Goal: Information Seeking & Learning: Learn about a topic

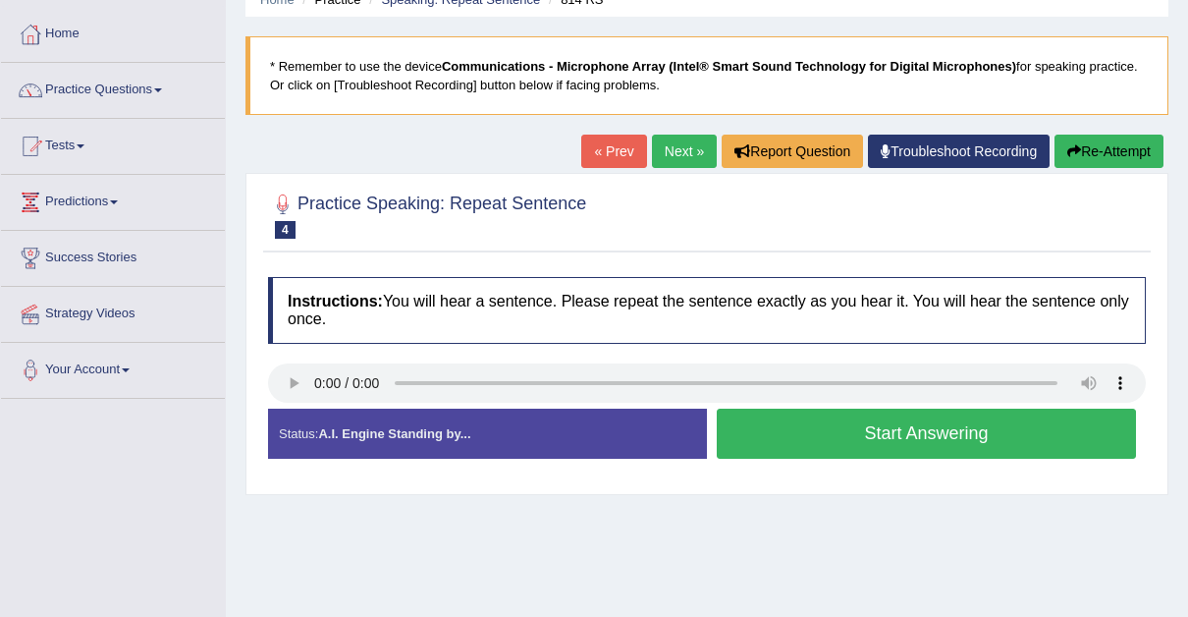
click at [616, 152] on link "« Prev" at bounding box center [613, 151] width 65 height 33
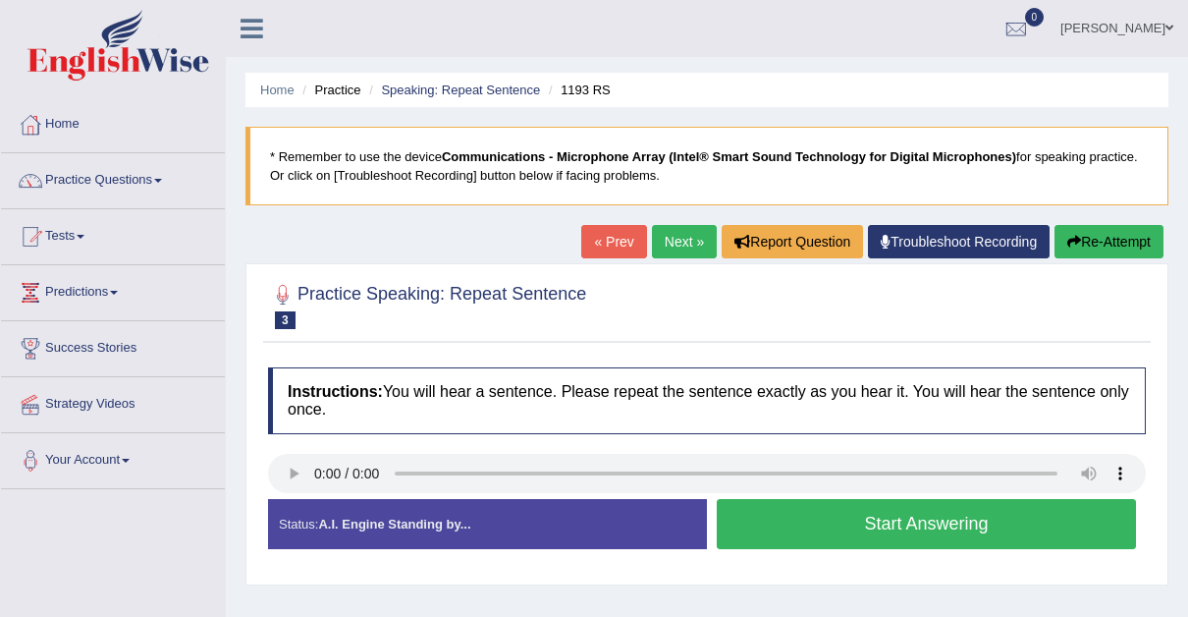
click at [611, 235] on link "« Prev" at bounding box center [613, 241] width 65 height 33
click at [865, 540] on button "Start Answering" at bounding box center [926, 524] width 419 height 50
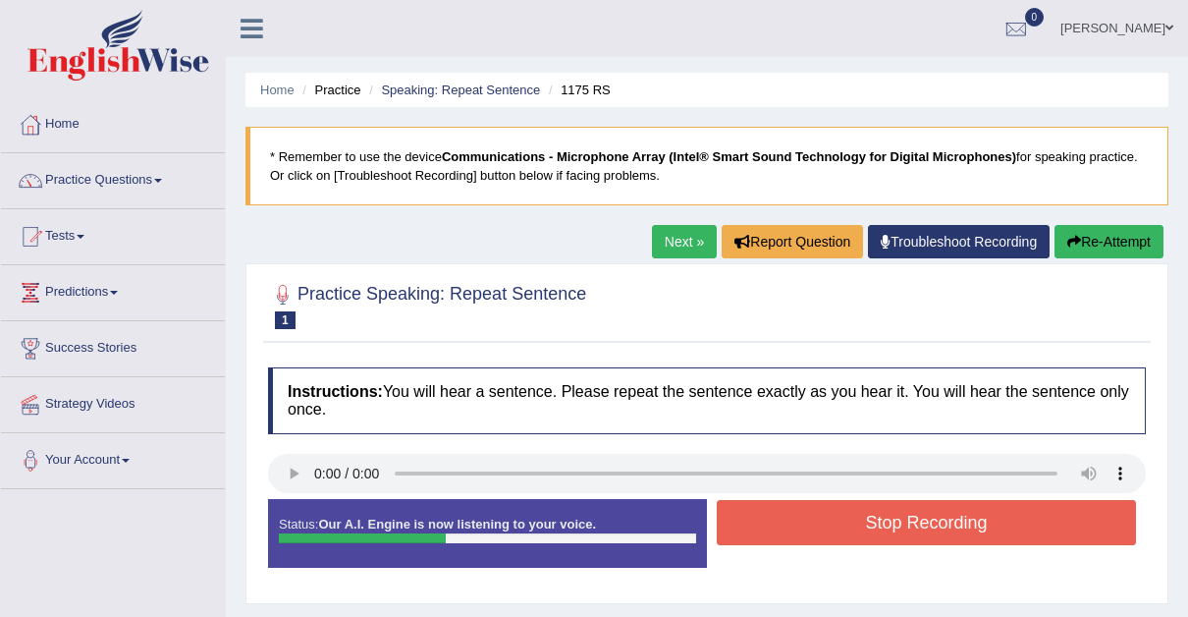
click at [865, 540] on button "Stop Recording" at bounding box center [926, 522] width 419 height 45
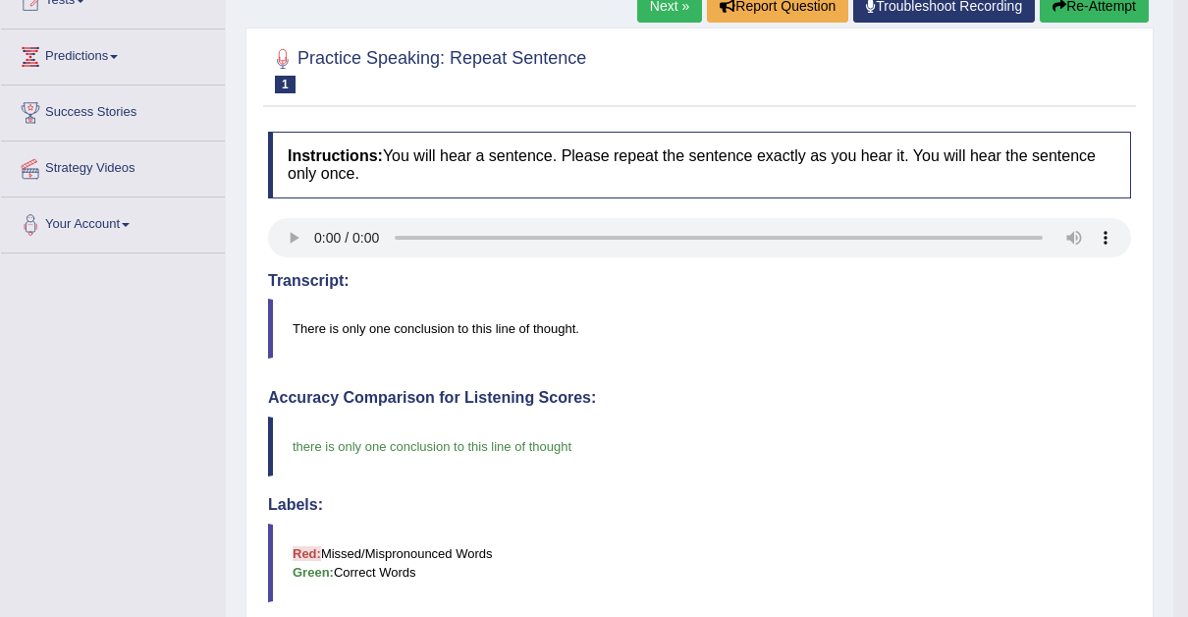
scroll to position [275, 0]
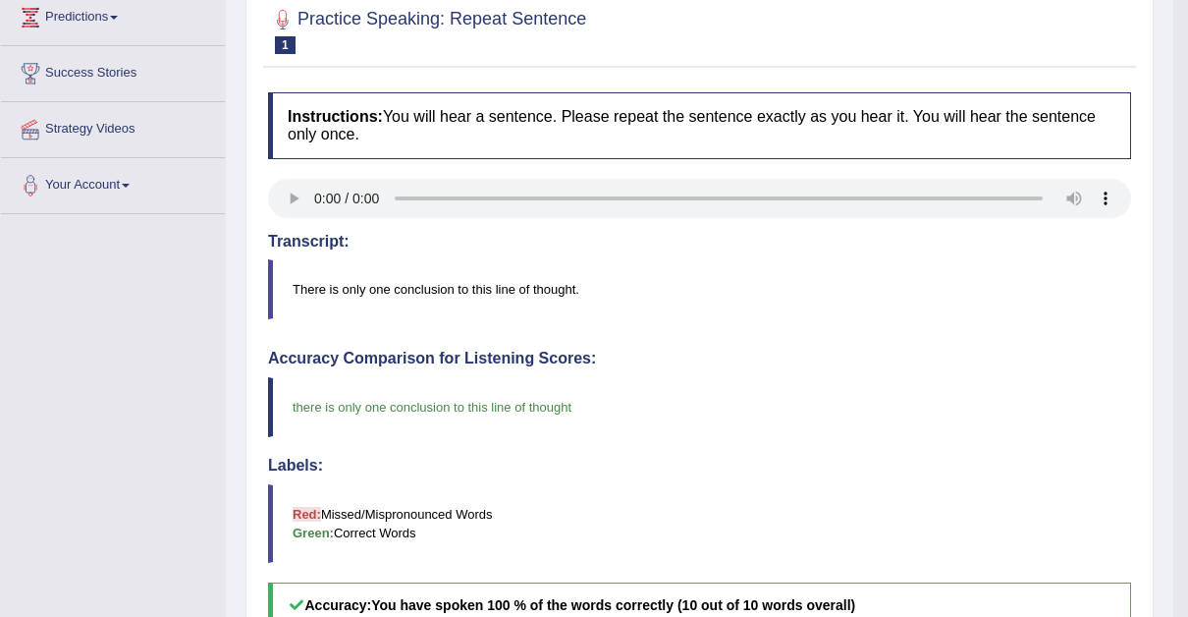
click at [1187, 246] on html "Toggle navigation Home Practice Questions Speaking Practice Read Aloud Repeat S…" at bounding box center [594, 33] width 1188 height 617
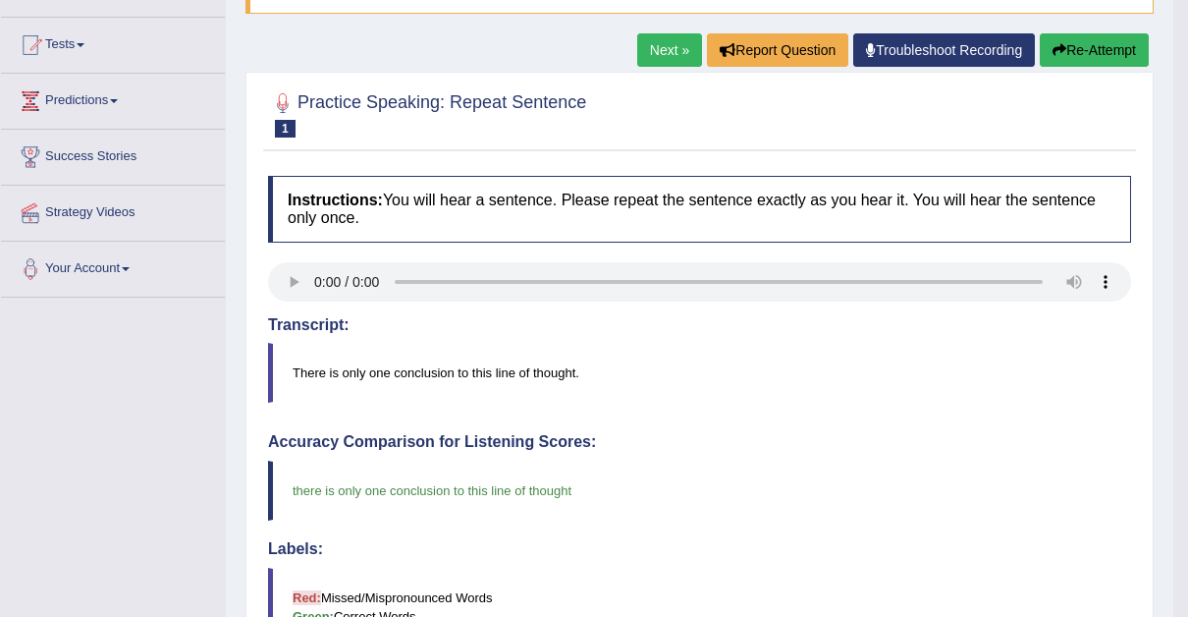
scroll to position [152, 0]
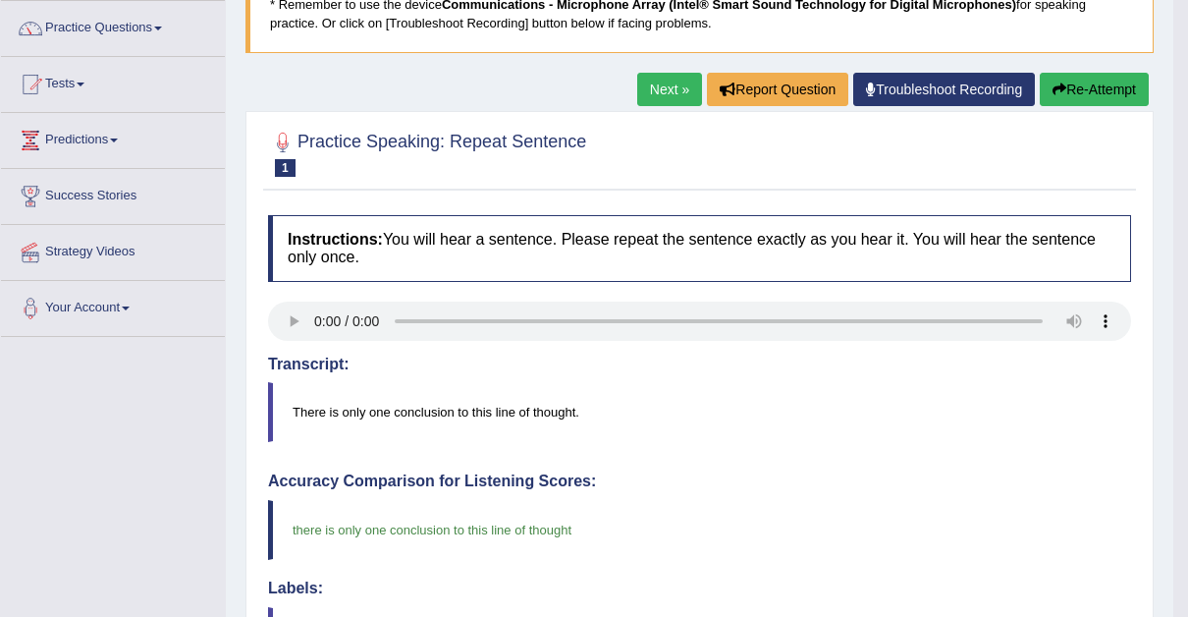
click at [661, 82] on link "Next »" at bounding box center [669, 89] width 65 height 33
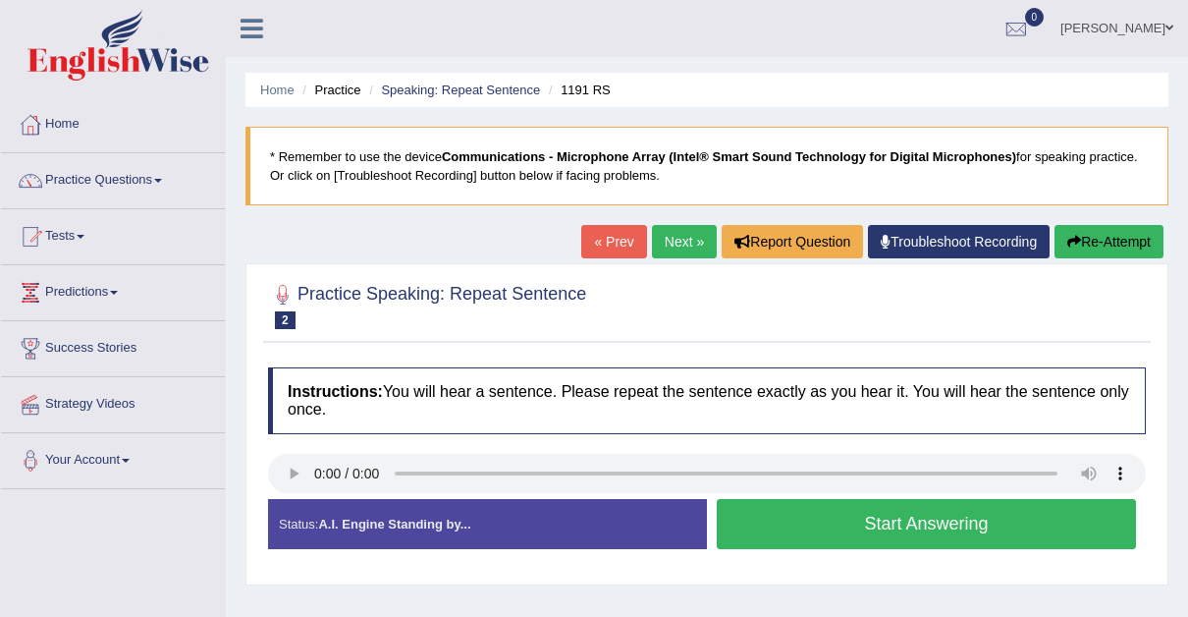
click at [782, 518] on button "Start Answering" at bounding box center [926, 524] width 419 height 50
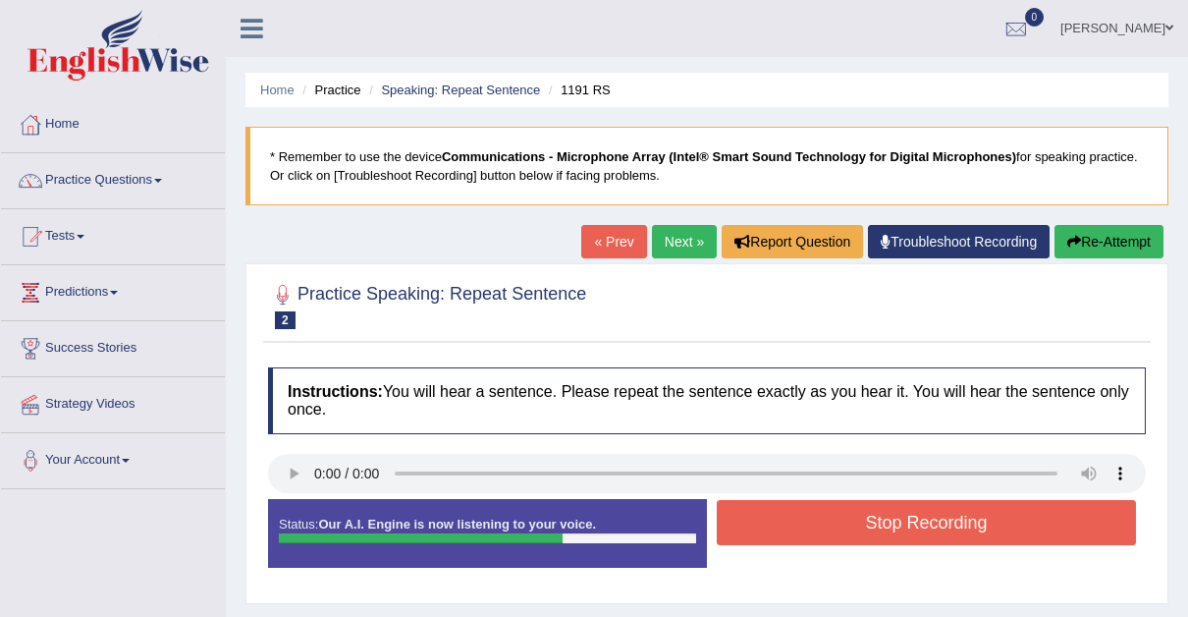
click at [782, 518] on button "Stop Recording" at bounding box center [926, 522] width 419 height 45
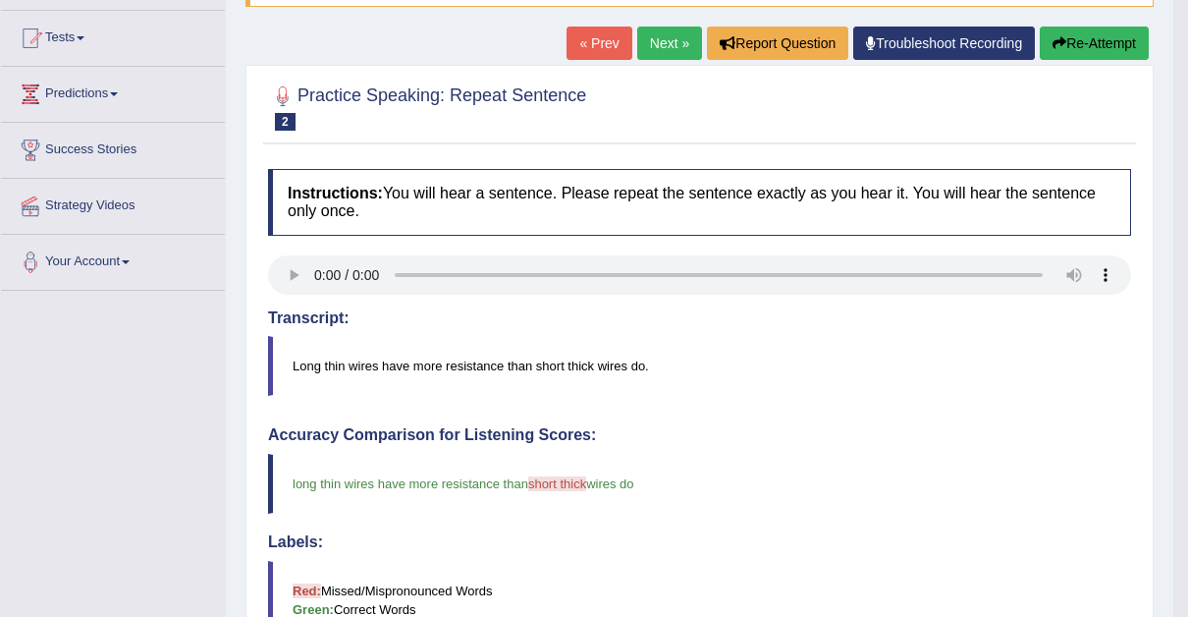
scroll to position [196, 0]
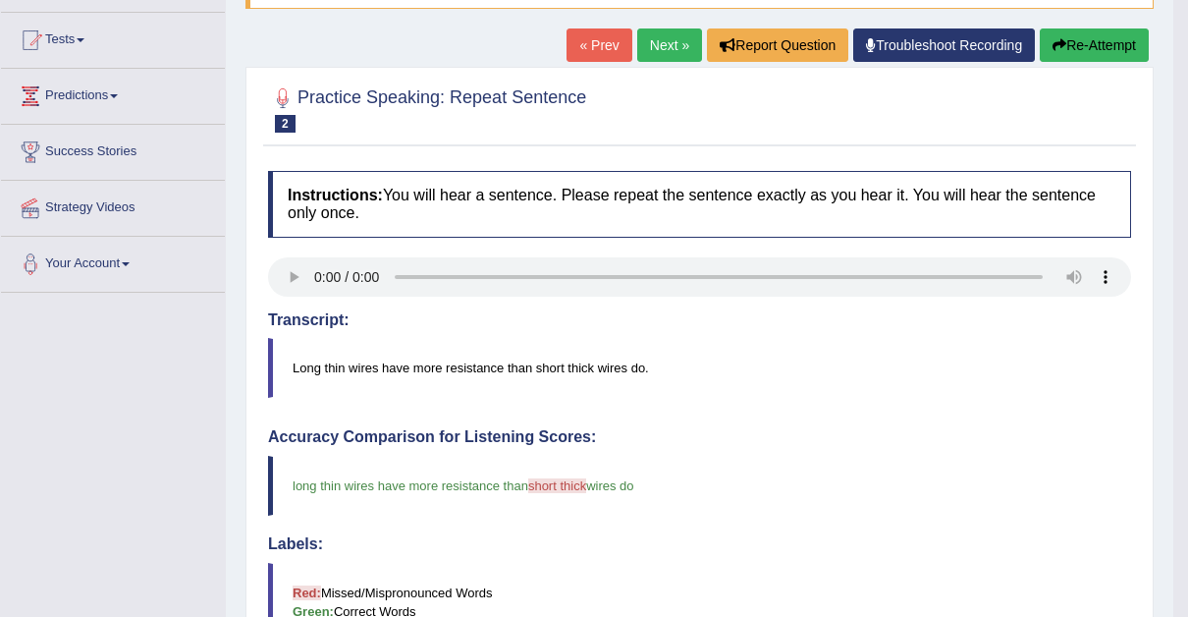
click at [647, 40] on link "Next »" at bounding box center [669, 44] width 65 height 33
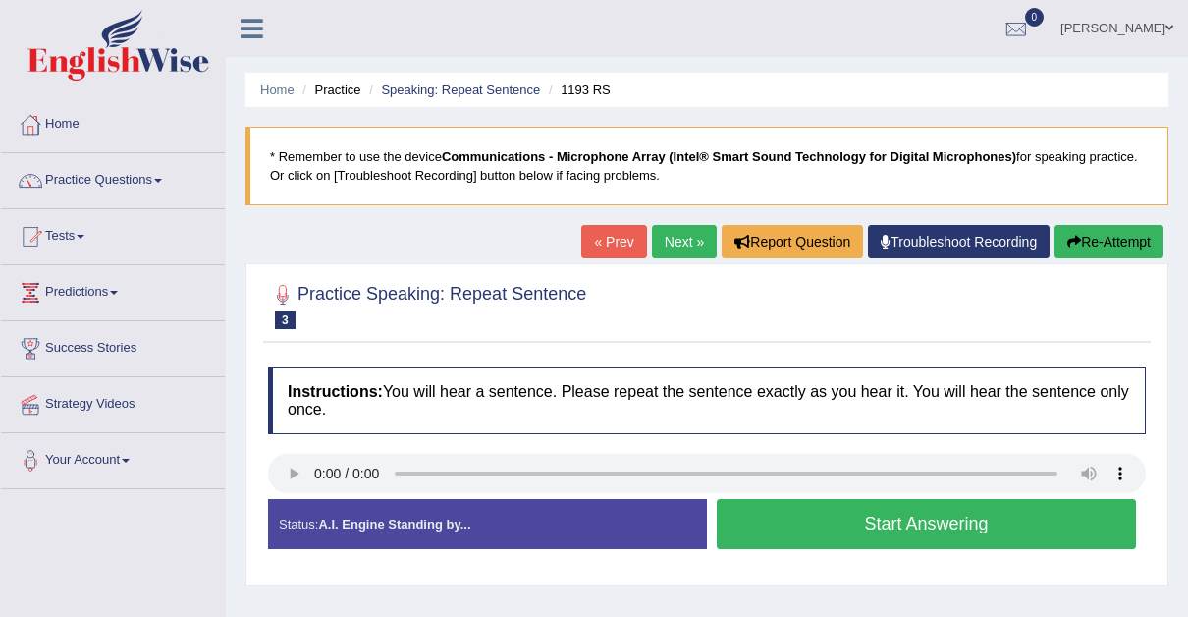
click at [811, 536] on button "Start Answering" at bounding box center [926, 524] width 419 height 50
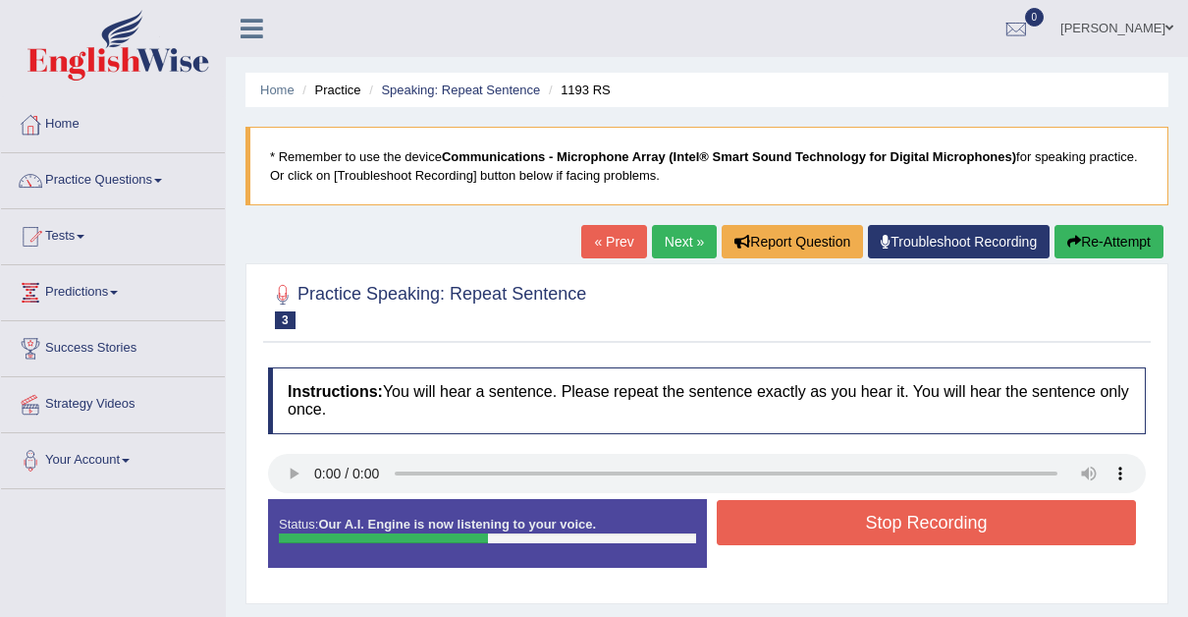
click at [811, 536] on button "Stop Recording" at bounding box center [926, 522] width 419 height 45
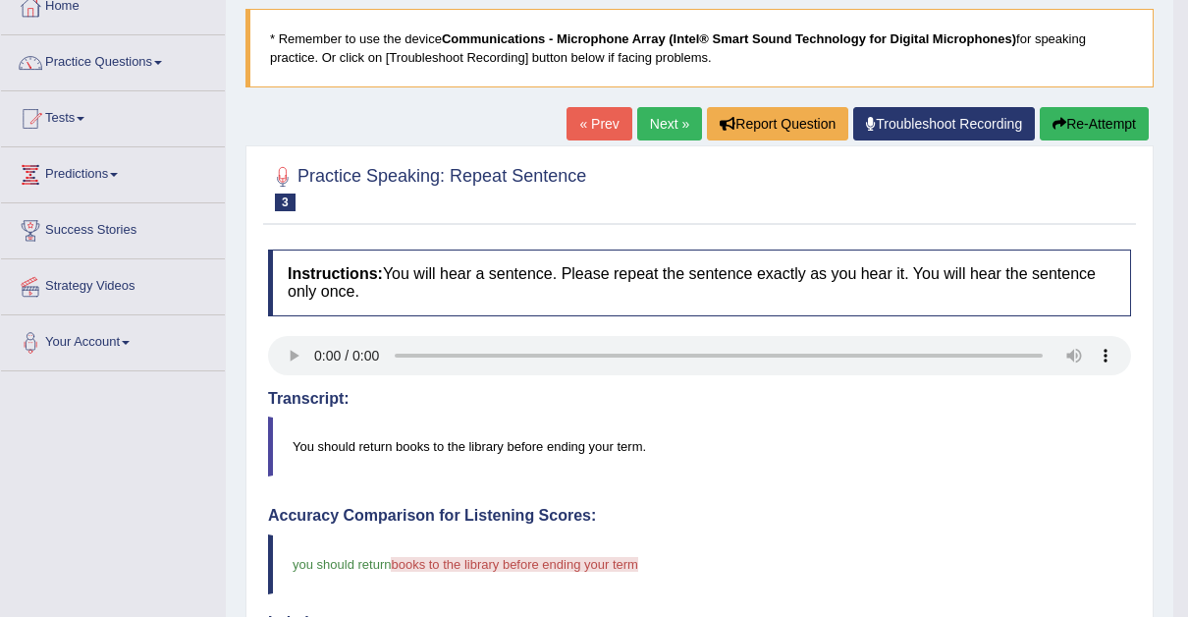
scroll to position [118, 0]
click at [649, 128] on link "Next »" at bounding box center [669, 123] width 65 height 33
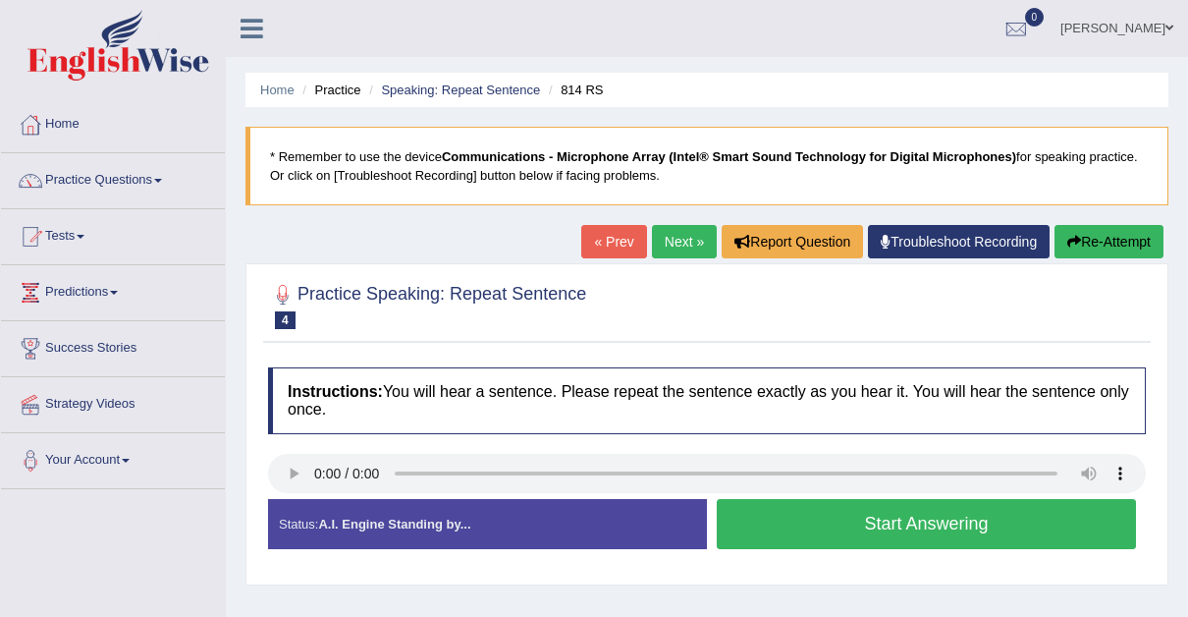
click at [906, 512] on button "Start Answering" at bounding box center [926, 524] width 419 height 50
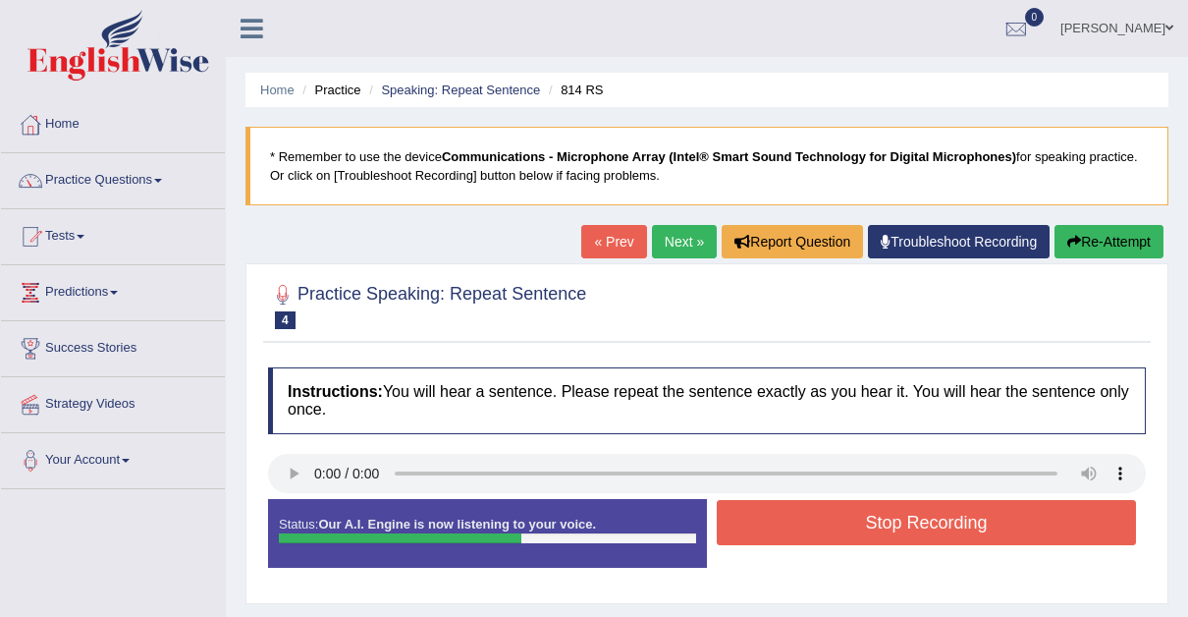
click at [906, 512] on button "Stop Recording" at bounding box center [926, 522] width 419 height 45
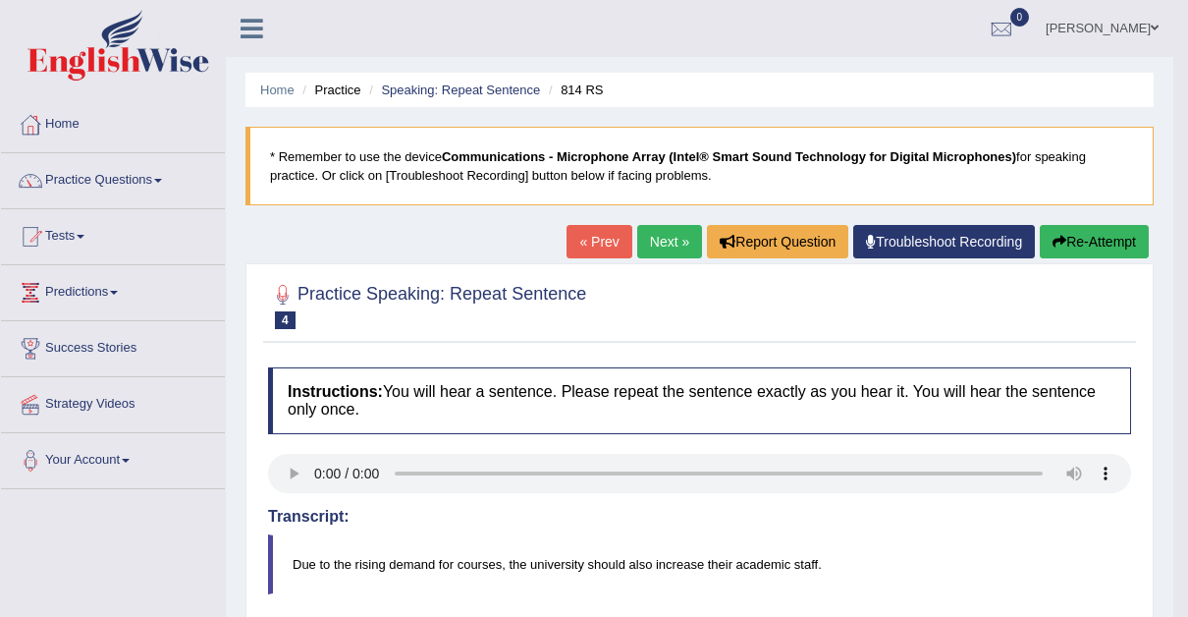
click at [160, 176] on link "Practice Questions" at bounding box center [113, 177] width 224 height 49
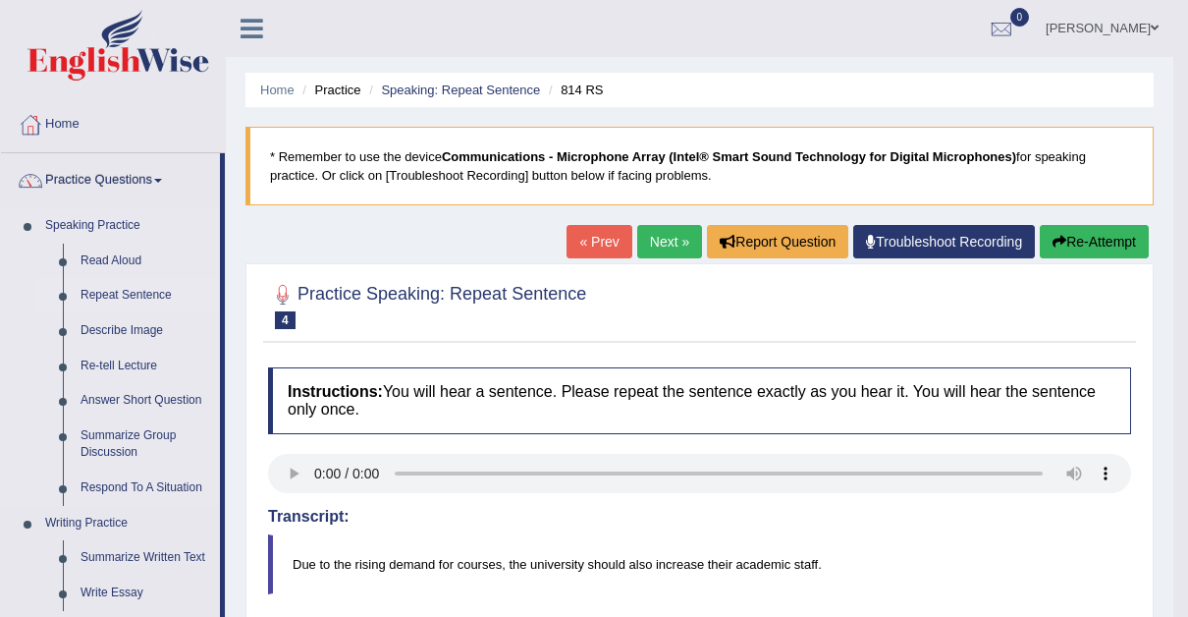
click at [121, 288] on link "Repeat Sentence" at bounding box center [146, 295] width 148 height 35
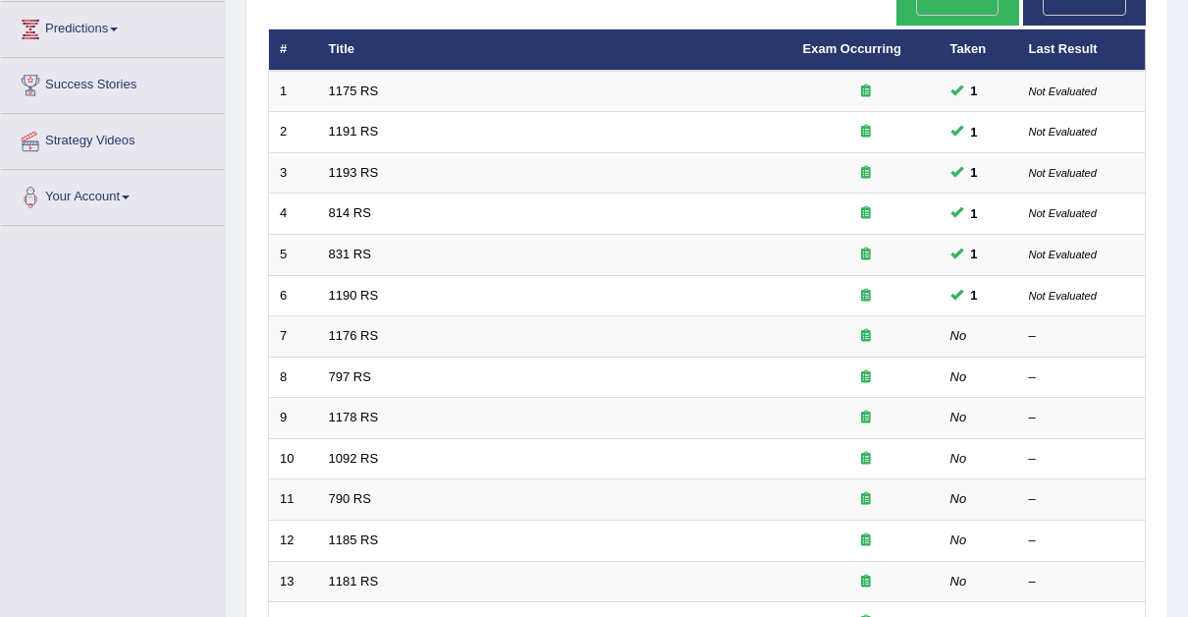
scroll to position [292, 0]
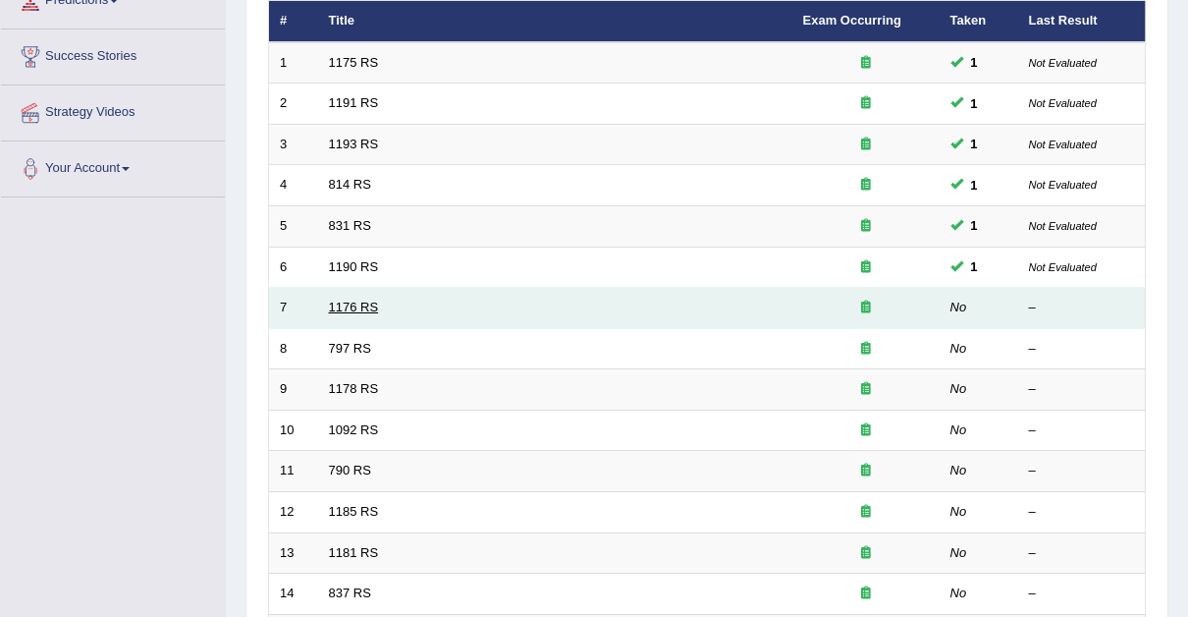
click at [344, 300] on link "1176 RS" at bounding box center [354, 307] width 50 height 15
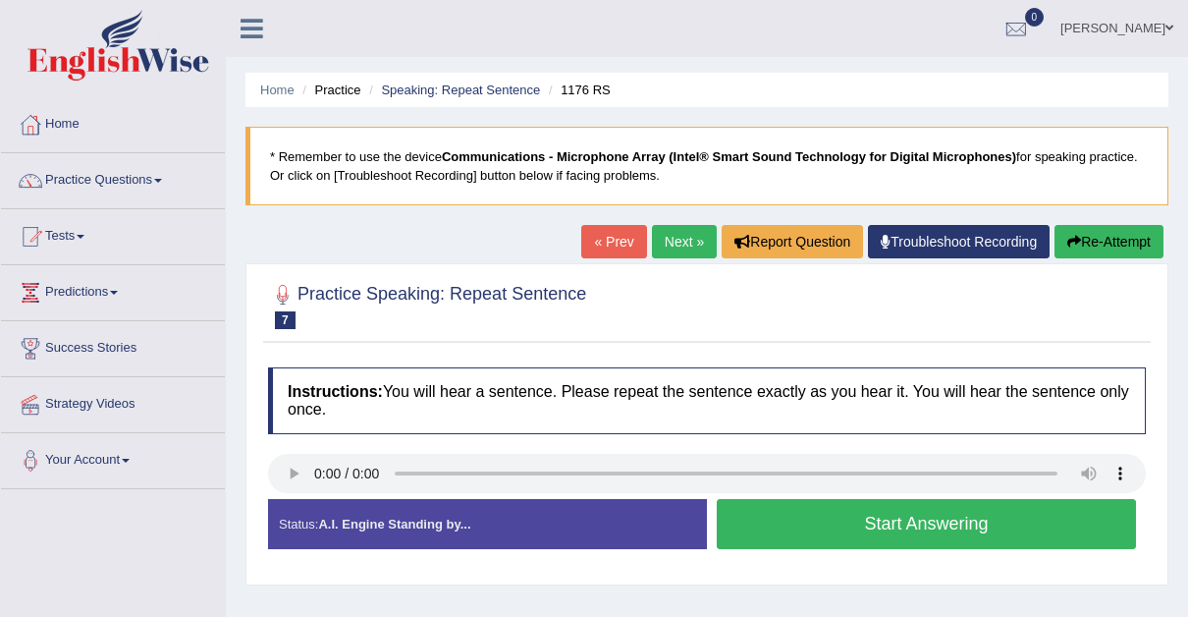
click at [916, 518] on button "Start Answering" at bounding box center [926, 524] width 419 height 50
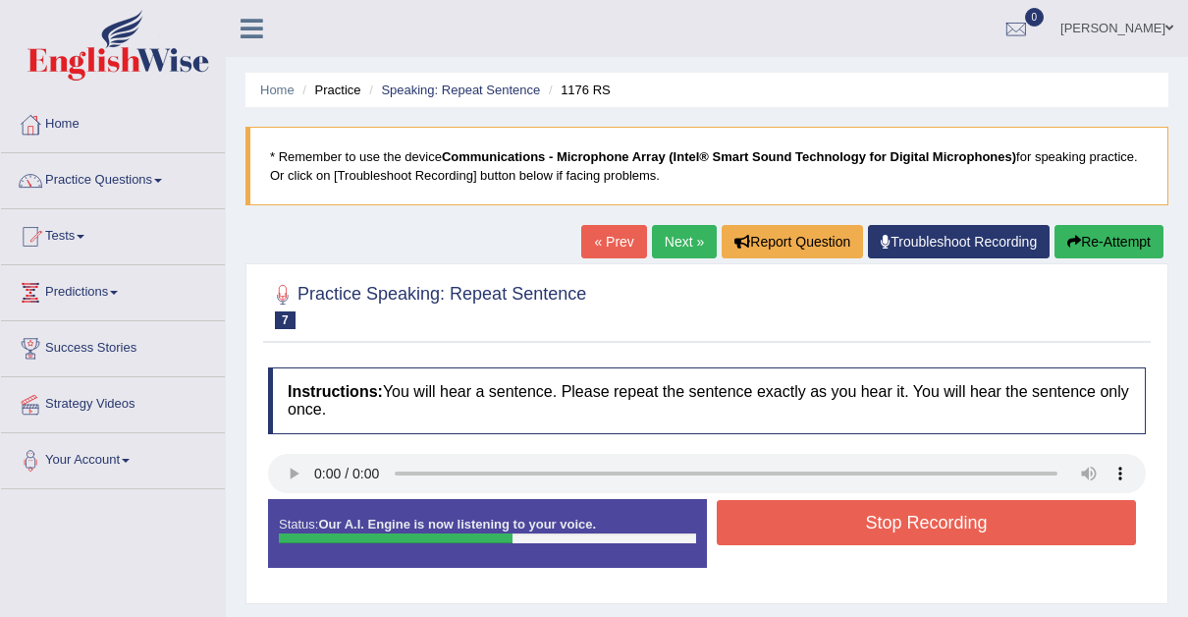
click at [916, 518] on button "Stop Recording" at bounding box center [926, 522] width 419 height 45
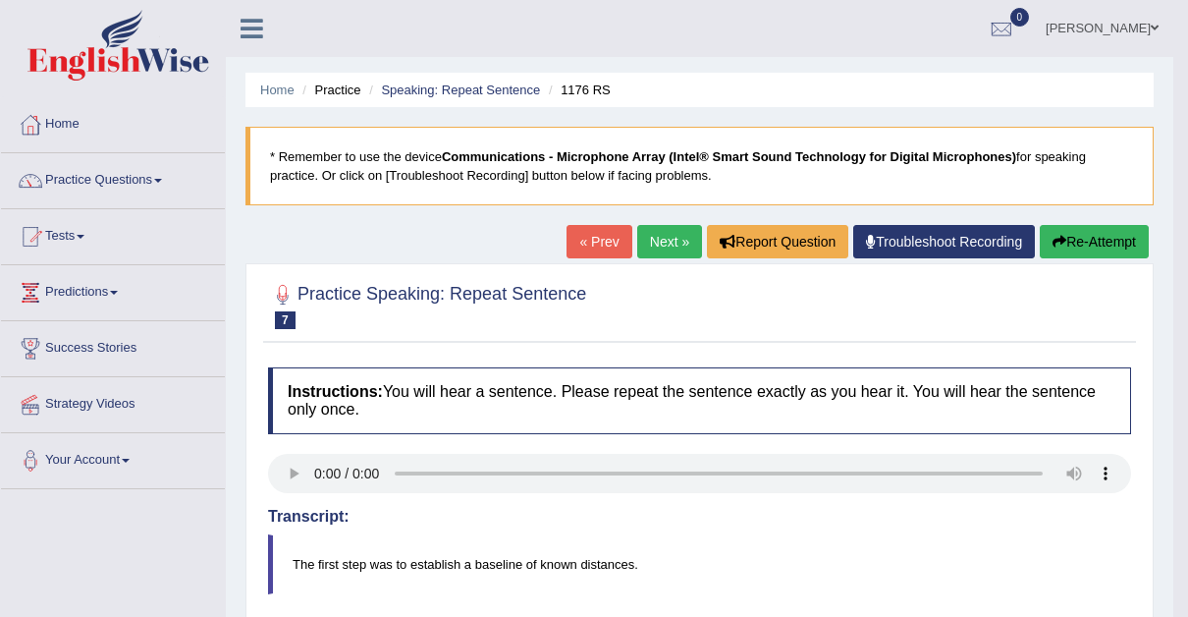
click at [675, 234] on link "Next »" at bounding box center [669, 241] width 65 height 33
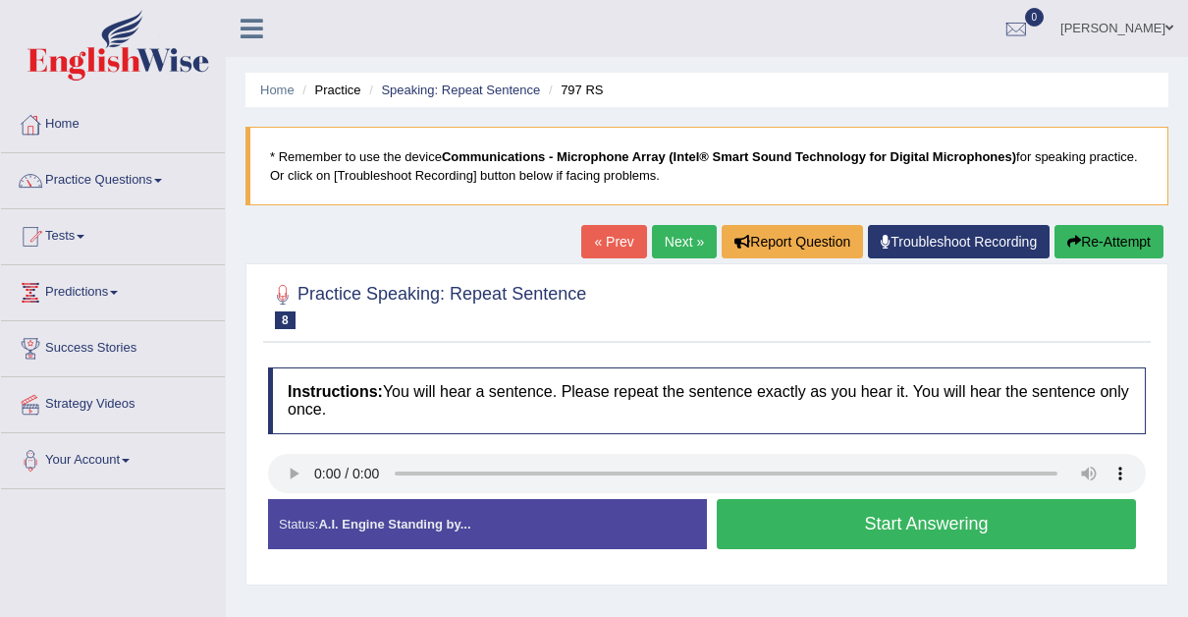
click at [910, 521] on button "Start Answering" at bounding box center [926, 524] width 419 height 50
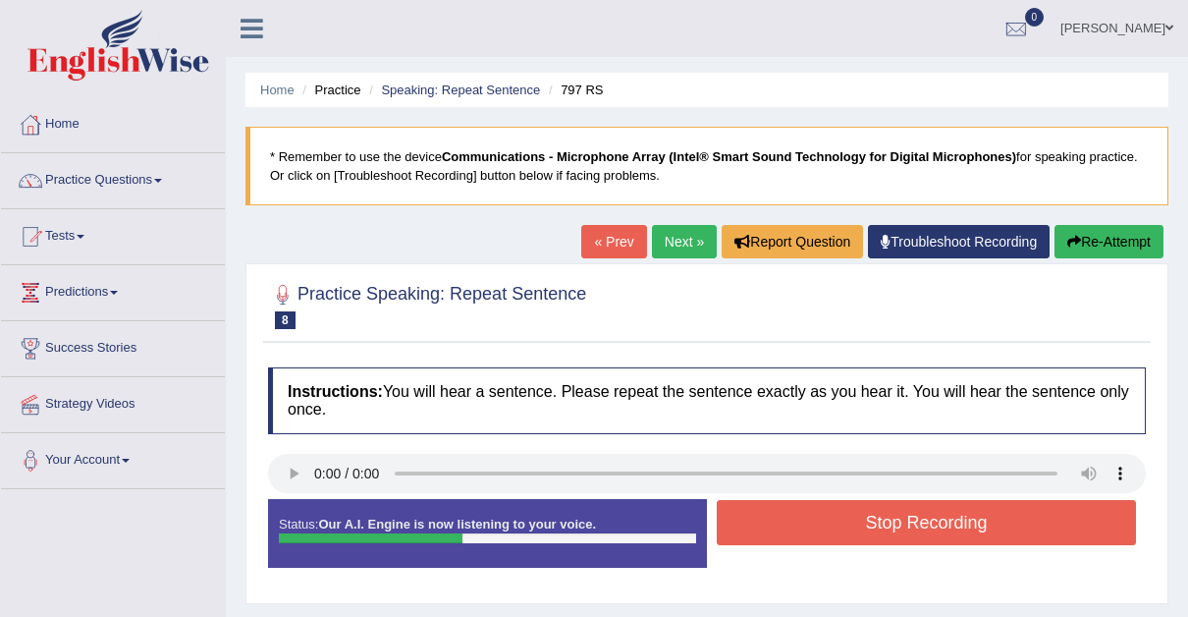
click at [910, 521] on button "Stop Recording" at bounding box center [926, 522] width 419 height 45
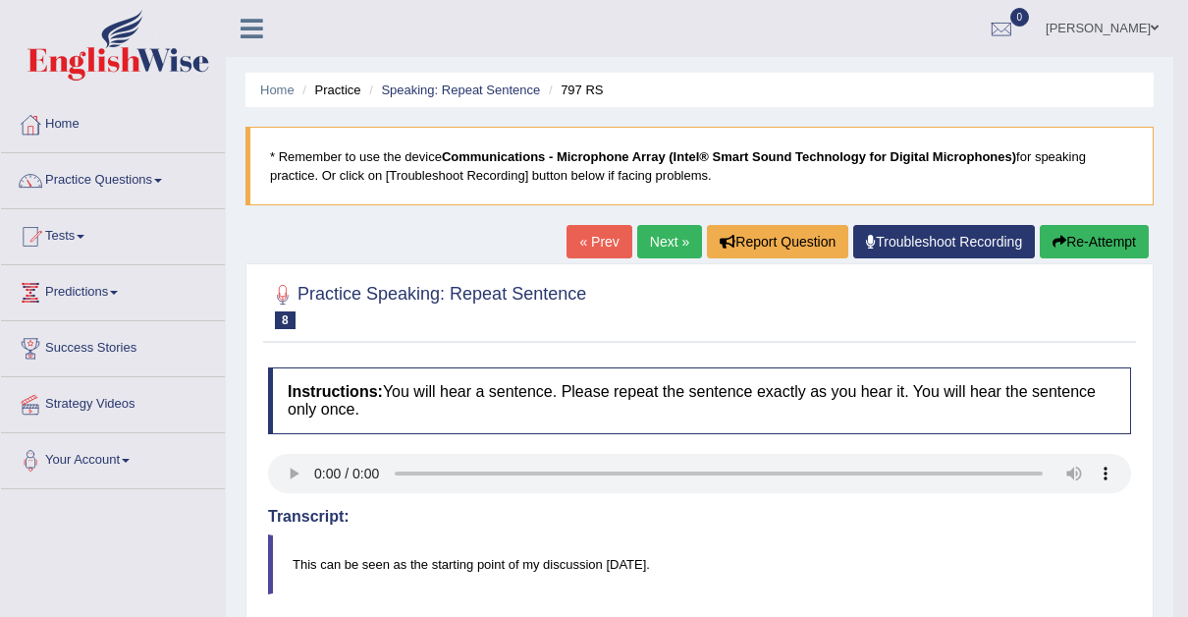
click at [663, 245] on link "Next »" at bounding box center [669, 241] width 65 height 33
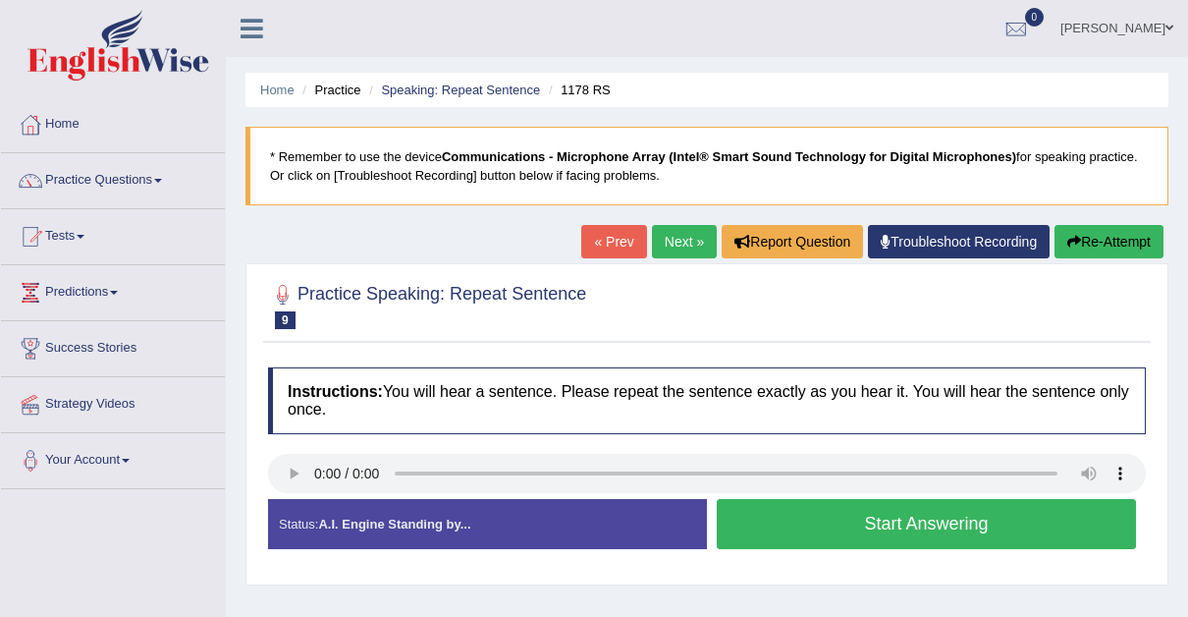
click at [1166, 31] on span at bounding box center [1170, 28] width 8 height 13
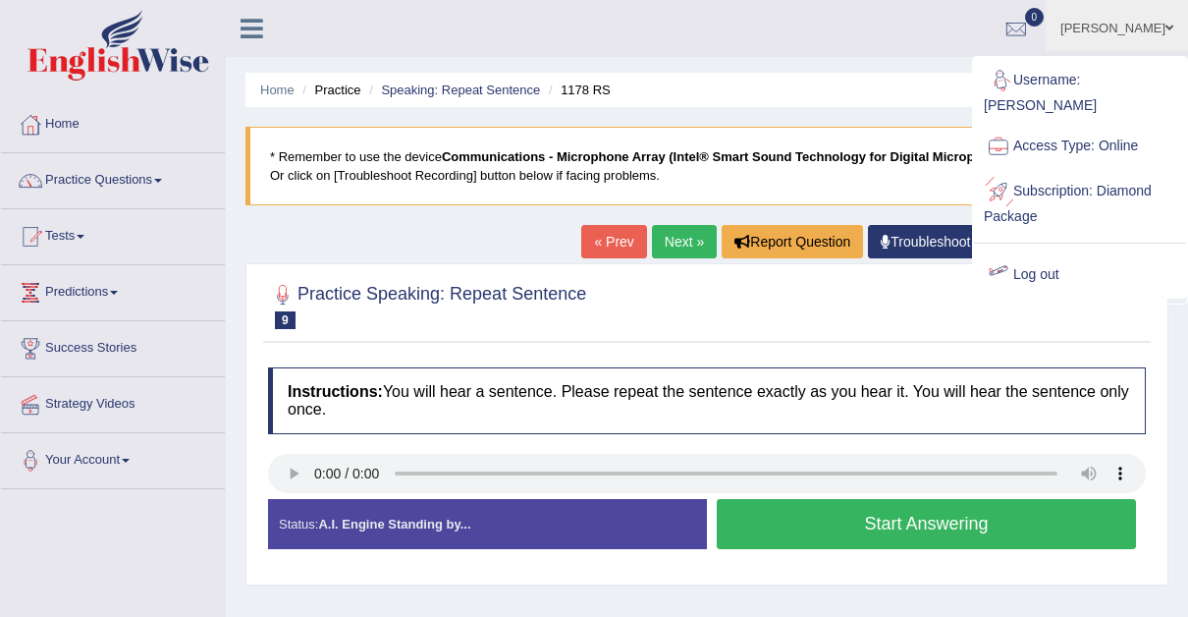
click at [1036, 252] on link "Log out" at bounding box center [1080, 274] width 212 height 45
